Goal: Information Seeking & Learning: Learn about a topic

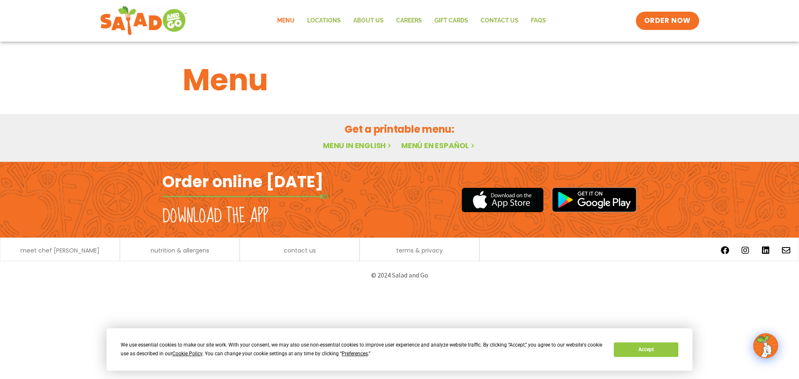
click at [364, 145] on div "Menu Featured Menu Featured Menu Salads Salads Wraps Wraps Soup Soup Breakfast …" at bounding box center [399, 102] width 799 height 120
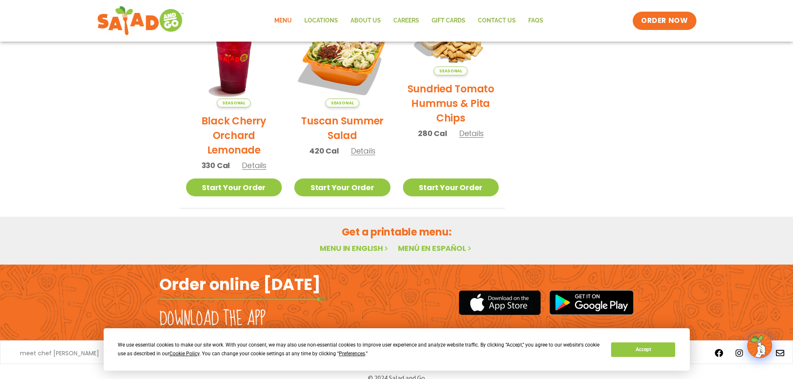
scroll to position [446, 0]
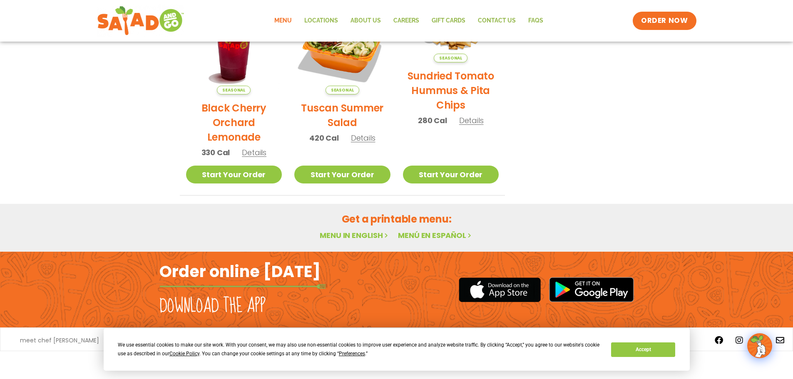
click at [354, 234] on link "Menu in English" at bounding box center [355, 235] width 70 height 10
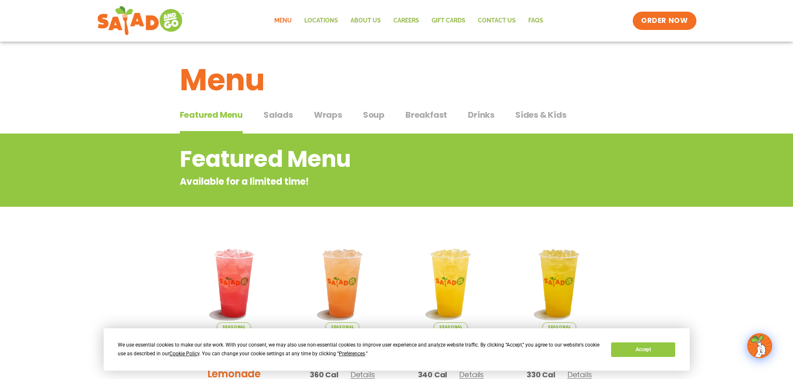
click at [275, 111] on span "Salads" at bounding box center [279, 115] width 30 height 12
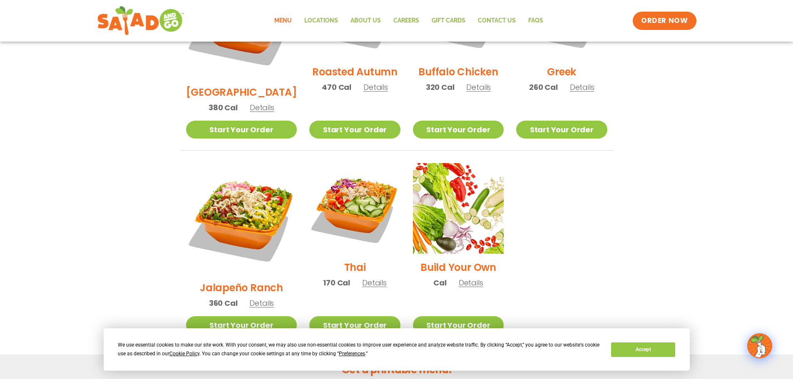
scroll to position [625, 0]
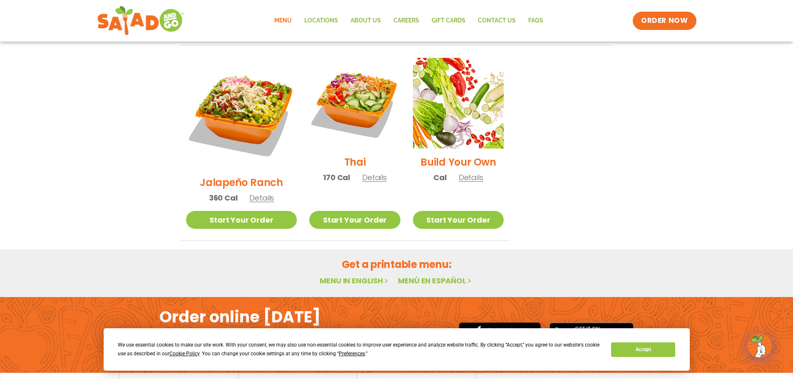
click at [345, 276] on link "Menu in English" at bounding box center [355, 281] width 70 height 10
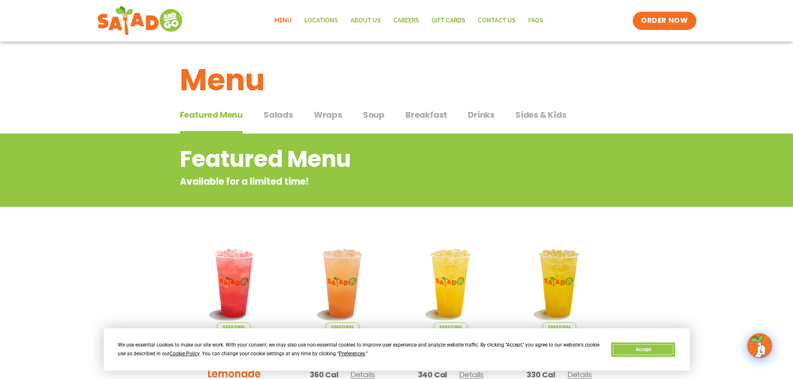
click at [656, 353] on button "Accept" at bounding box center [643, 350] width 64 height 15
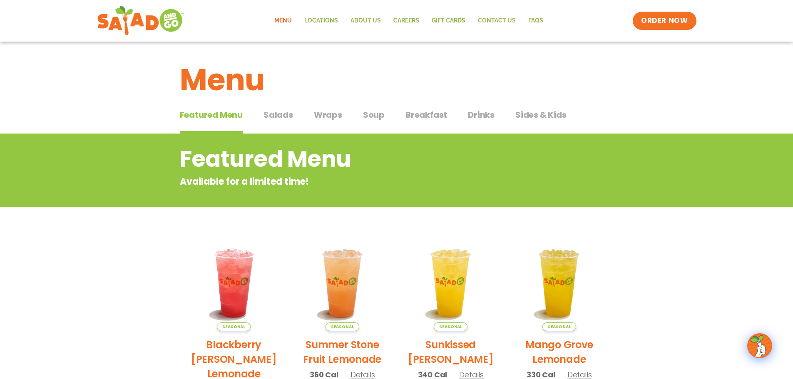
click at [326, 115] on span "Wraps" at bounding box center [328, 115] width 28 height 12
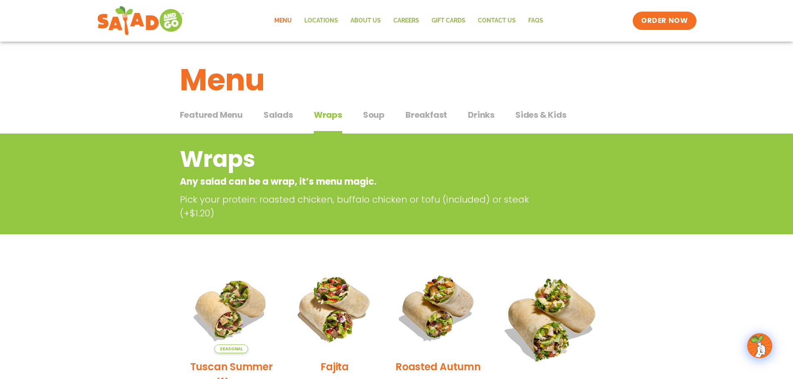
click at [268, 108] on div "Featured Menu Featured Menu Salads Salads Wraps Wraps Soup Soup Breakfast Break…" at bounding box center [397, 120] width 434 height 28
click at [271, 112] on span "Salads" at bounding box center [279, 115] width 30 height 12
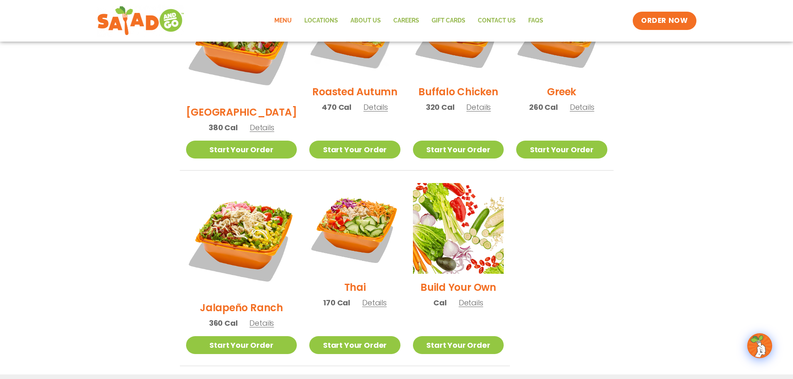
scroll to position [500, 0]
